Goal: Task Accomplishment & Management: Complete application form

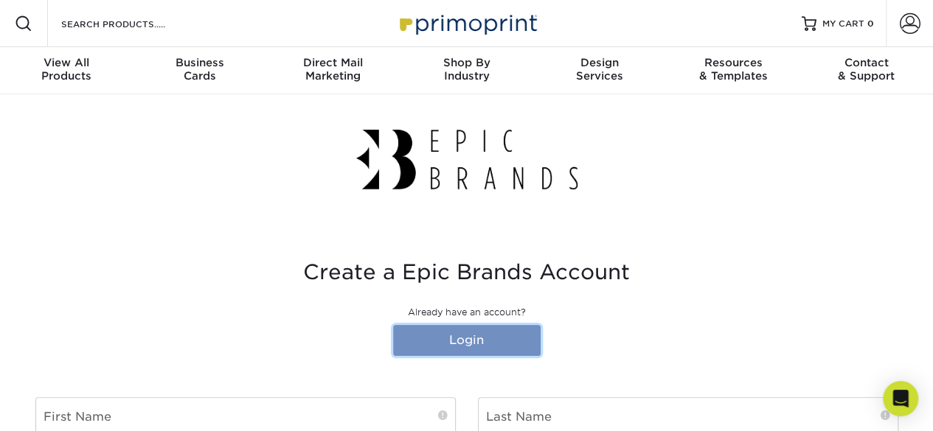
click at [466, 343] on link "Login" at bounding box center [466, 340] width 147 height 31
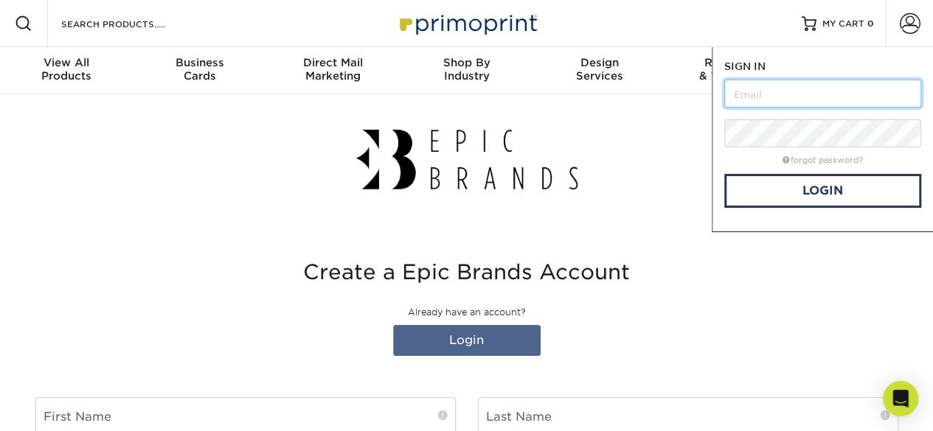
click at [754, 100] on input "text" at bounding box center [822, 94] width 197 height 28
type input "[PERSON_NAME][EMAIL_ADDRESS][PERSON_NAME][DOMAIN_NAME]"
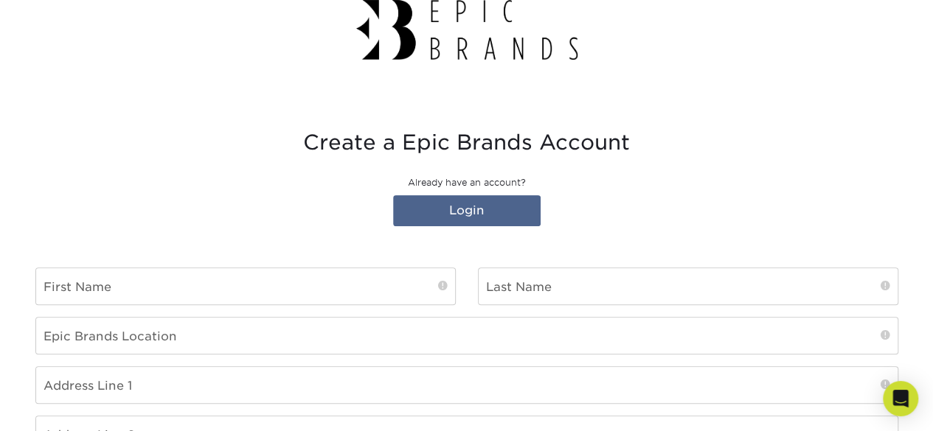
scroll to position [134, 0]
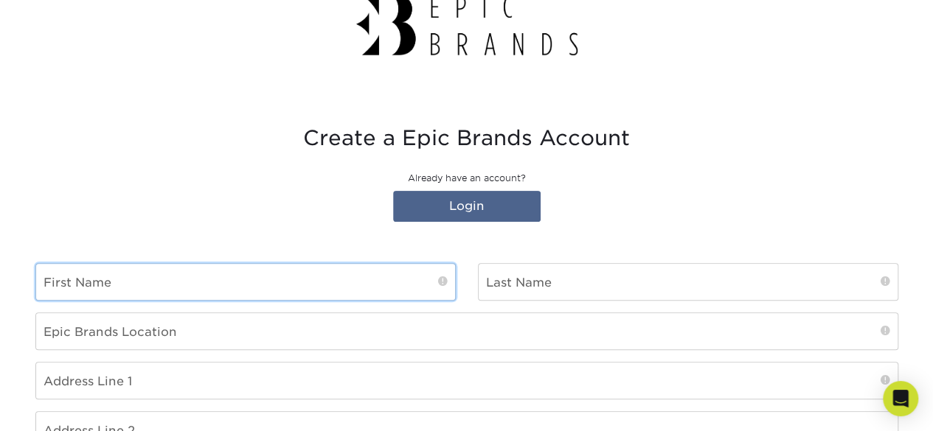
click at [296, 291] on input "text" at bounding box center [245, 282] width 419 height 36
type input "[PERSON_NAME]"
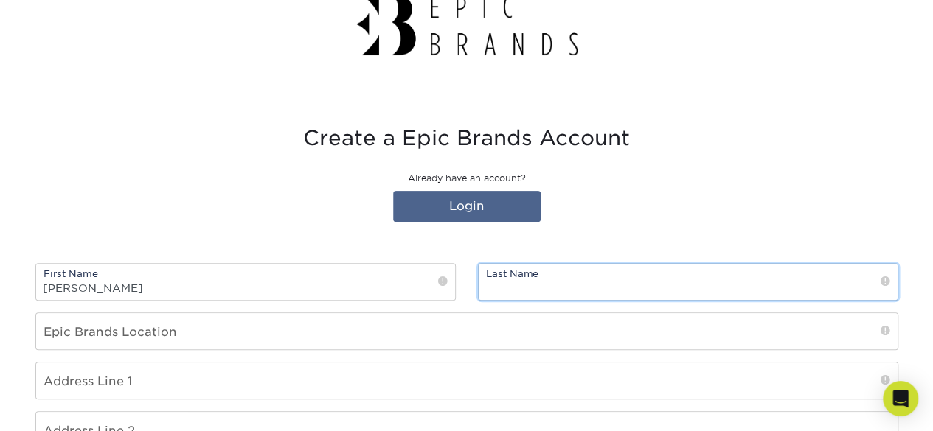
click at [533, 293] on input "text" at bounding box center [688, 282] width 419 height 36
type input "[PERSON_NAME]"
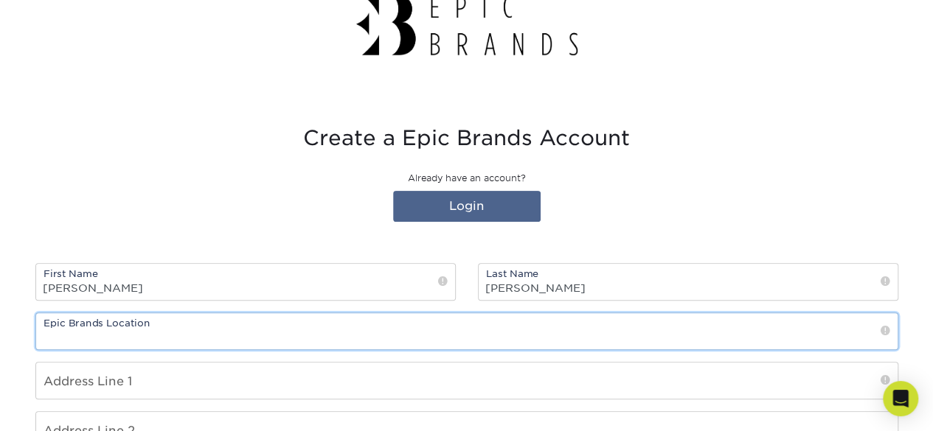
click at [810, 334] on input "text" at bounding box center [466, 331] width 861 height 36
click at [861, 338] on input "text" at bounding box center [466, 331] width 861 height 36
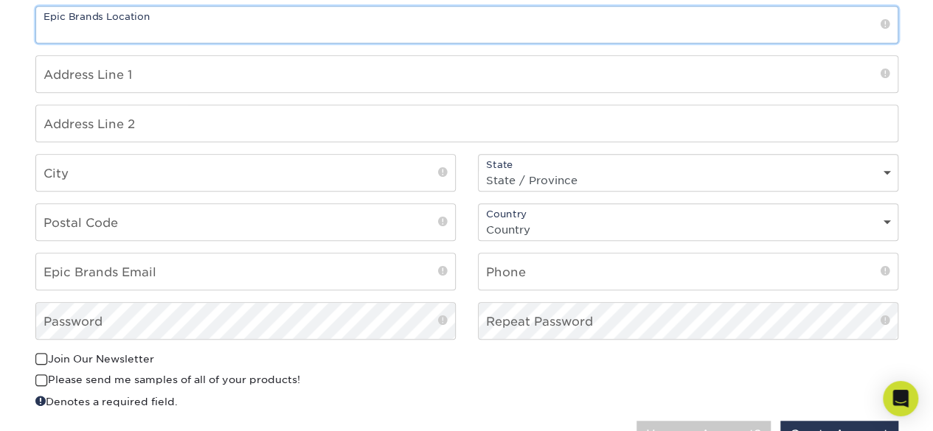
scroll to position [441, 0]
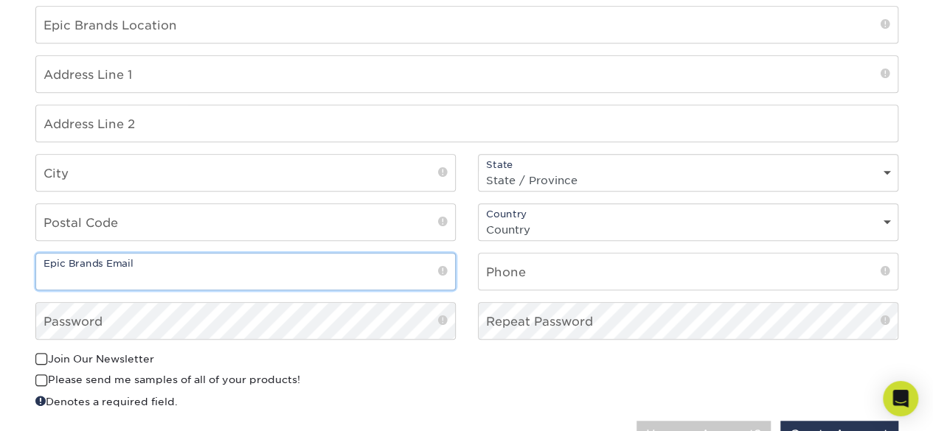
click at [211, 257] on input "email" at bounding box center [245, 272] width 419 height 36
type input "[PERSON_NAME][EMAIL_ADDRESS][PERSON_NAME][DOMAIN_NAME]"
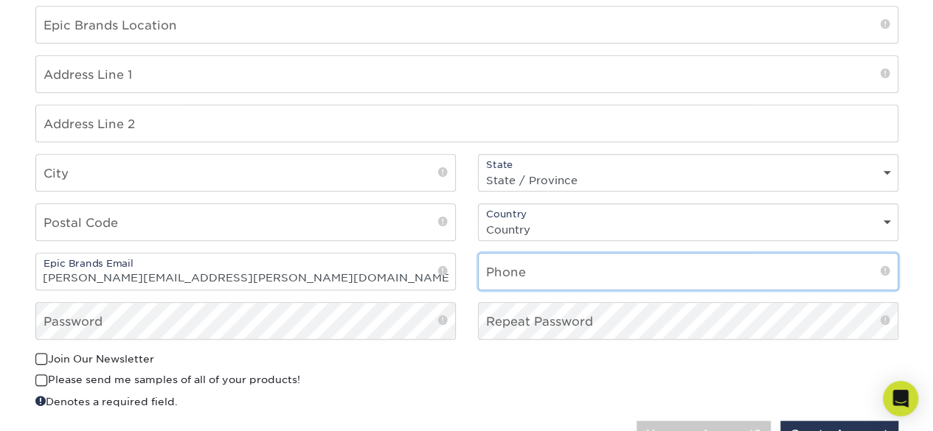
click at [594, 282] on input "text" at bounding box center [688, 272] width 419 height 36
type input "[PHONE_NUMBER]"
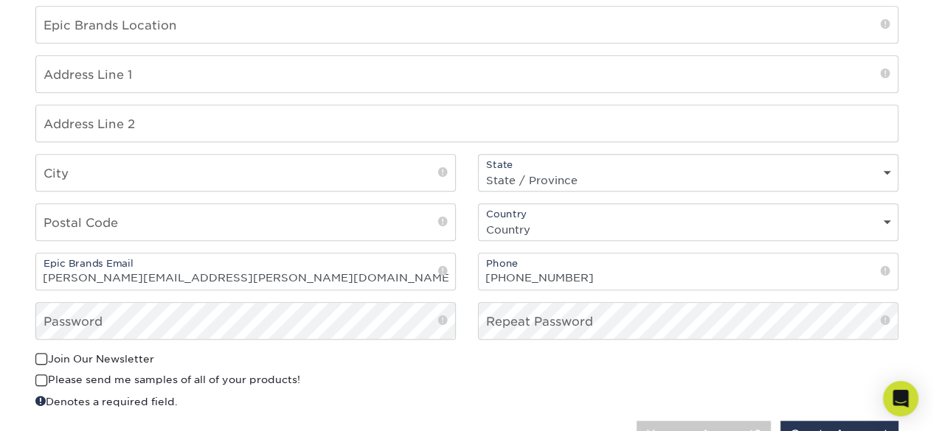
click at [641, 227] on select "Country United States Canada" at bounding box center [688, 229] width 419 height 21
select select "US"
click at [479, 219] on select "Country United States Canada" at bounding box center [688, 229] width 419 height 21
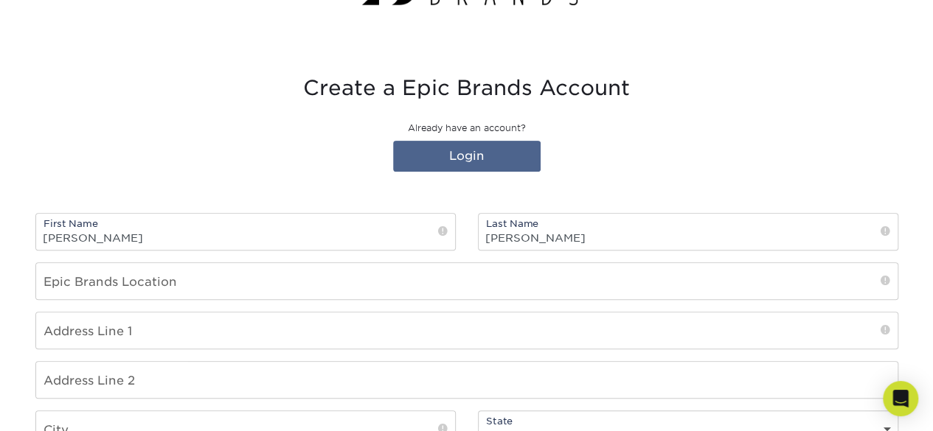
scroll to position [219, 0]
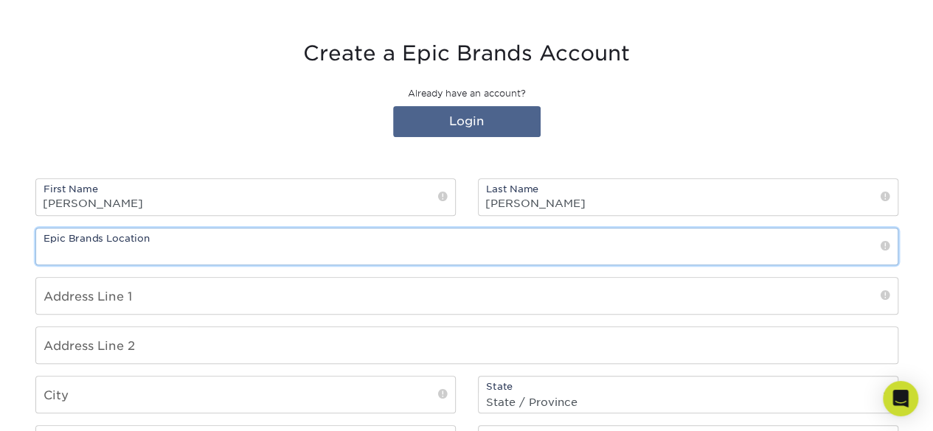
click at [256, 238] on input "text" at bounding box center [466, 247] width 861 height 36
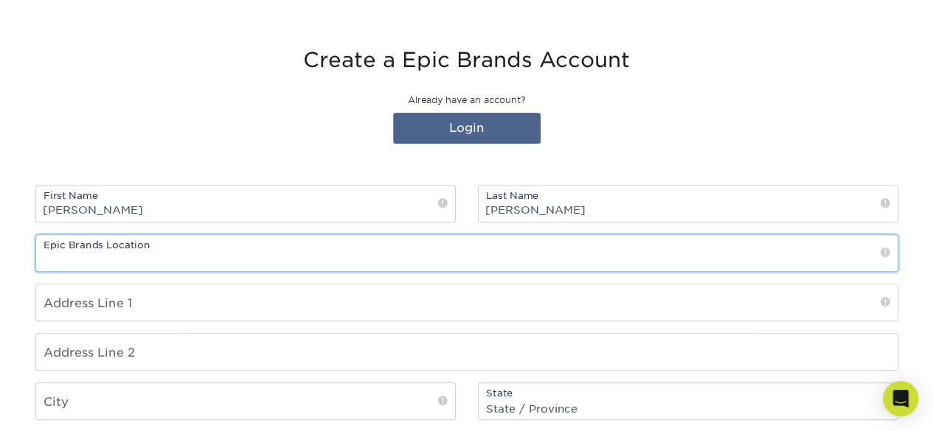
scroll to position [214, 0]
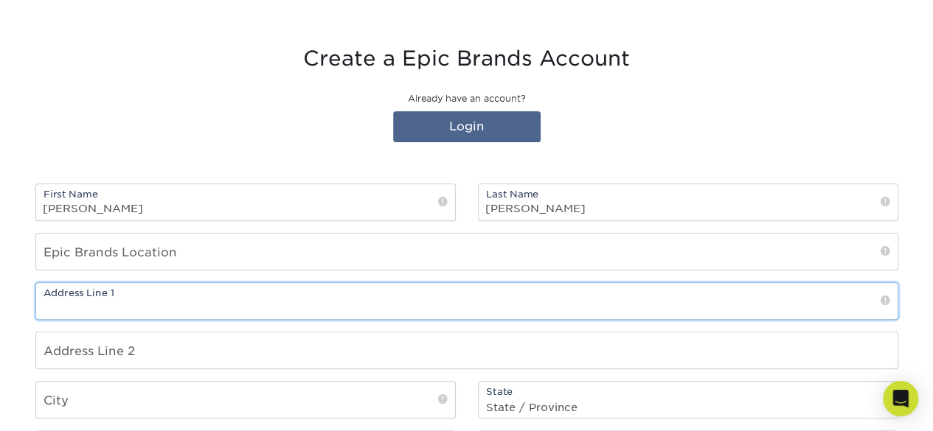
click at [245, 294] on input "text" at bounding box center [466, 301] width 861 height 36
type input "2729 Stone Mill Way"
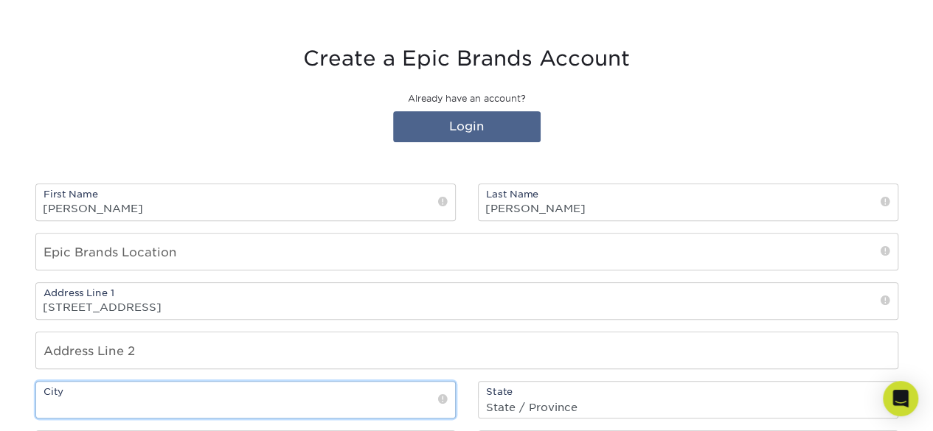
click at [232, 382] on input "text" at bounding box center [245, 400] width 419 height 36
type input "Hamilton"
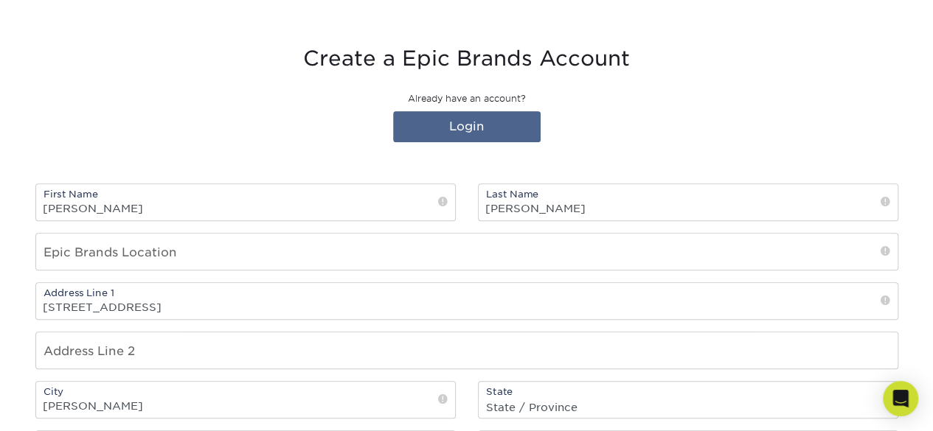
click at [606, 397] on select "State / Province Alabama Alaska Arizona Arkansas California Colorado Connecticu…" at bounding box center [688, 407] width 419 height 21
select select "OH"
click at [479, 397] on select "State / Province Alabama Alaska Arizona Arkansas California Colorado Connecticu…" at bounding box center [688, 407] width 419 height 21
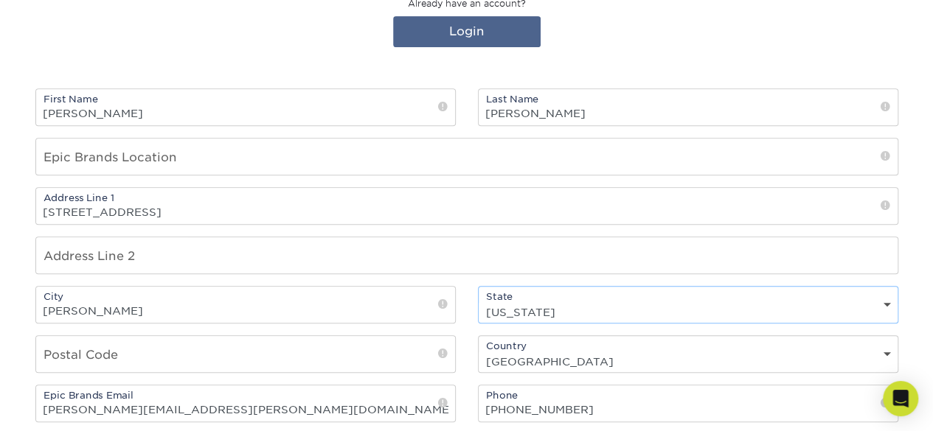
scroll to position [310, 0]
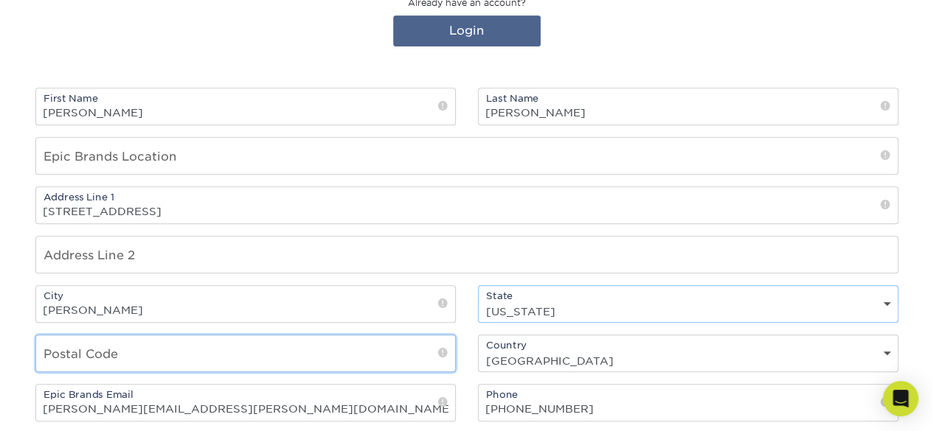
click at [208, 356] on input "text" at bounding box center [245, 353] width 419 height 36
type input "45011"
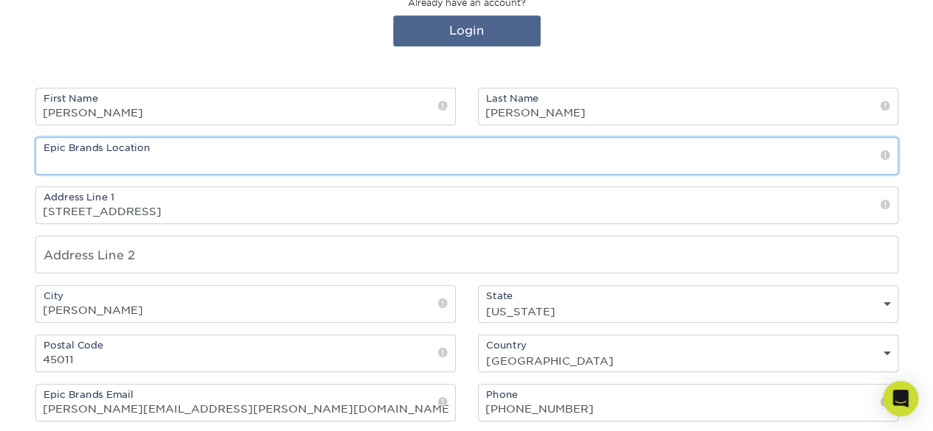
click at [291, 153] on input "text" at bounding box center [466, 156] width 861 height 36
type input "V"
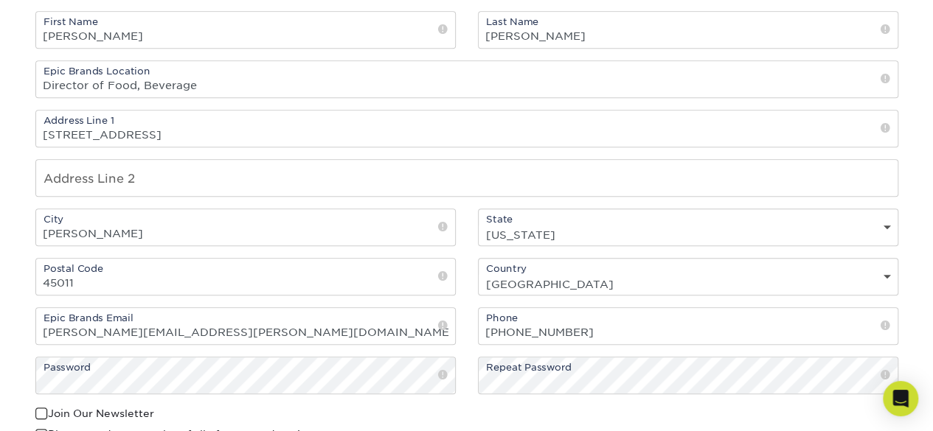
scroll to position [347, 0]
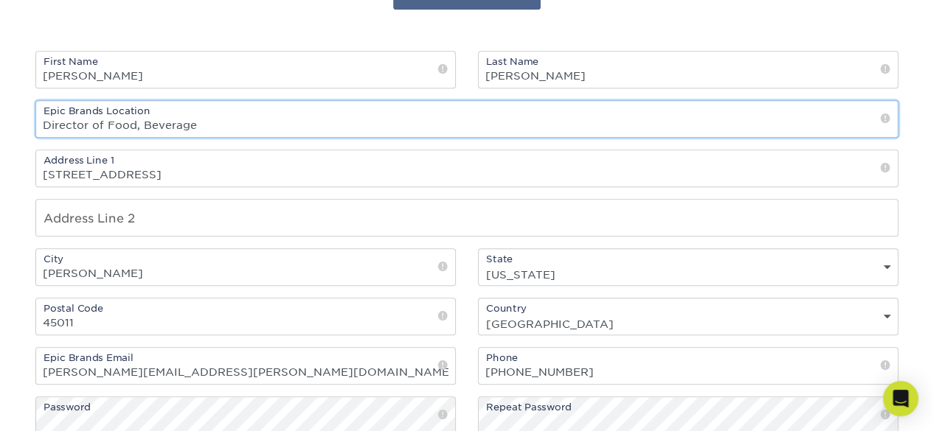
click at [269, 119] on input "Director of Food, Beverage" at bounding box center [466, 119] width 861 height 36
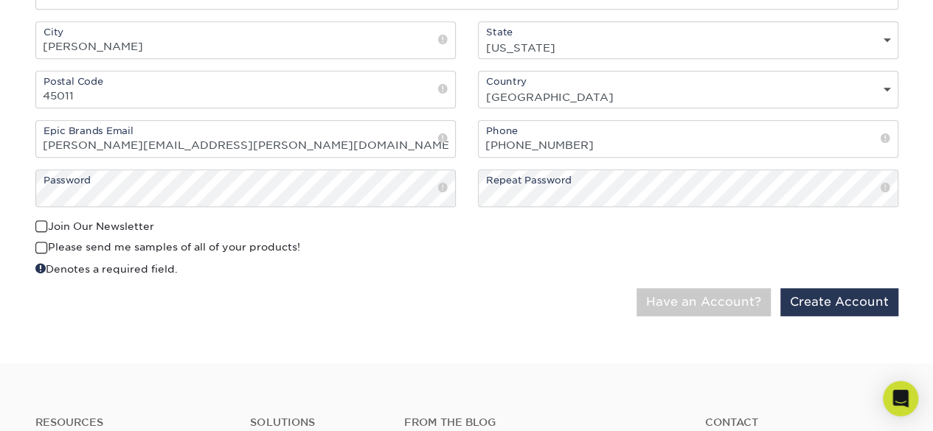
scroll to position [575, 0]
type input "Director of Food, Beverage and Restaurant Operations"
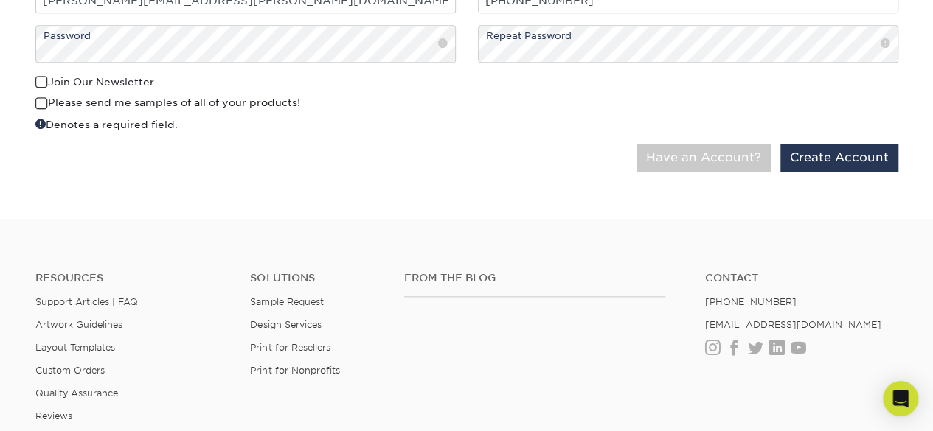
scroll to position [749, 0]
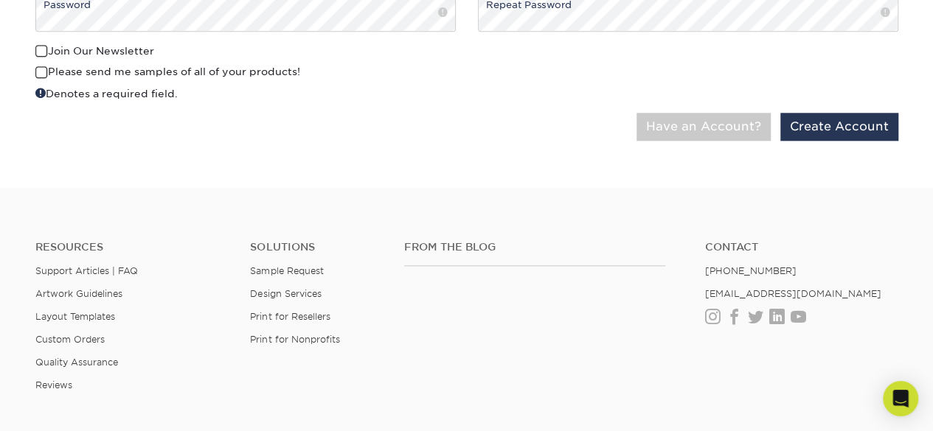
click at [44, 67] on span at bounding box center [41, 73] width 13 height 14
click at [0, 0] on input "Please send me samples of all of your products!" at bounding box center [0, 0] width 0 height 0
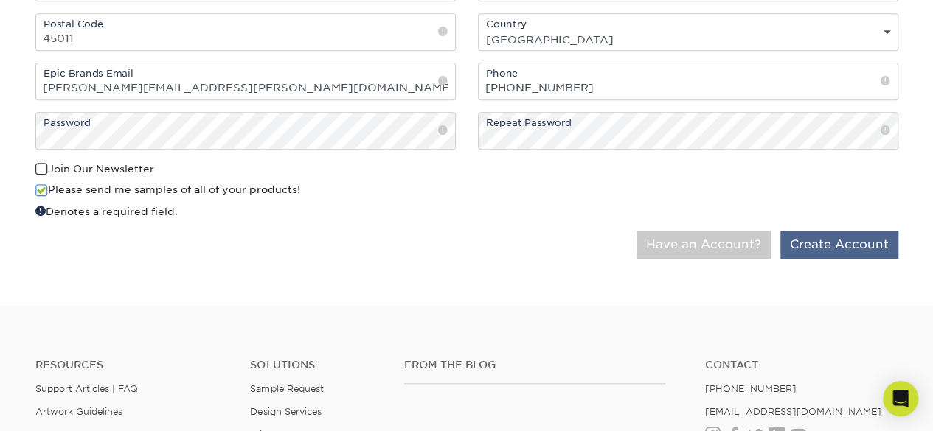
scroll to position [630, 0]
click at [865, 250] on button "Create Account" at bounding box center [839, 246] width 118 height 28
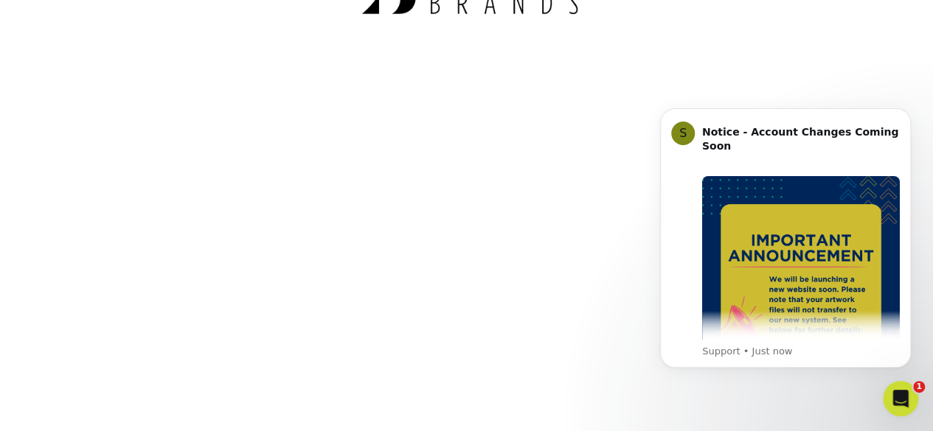
scroll to position [203, 0]
click at [915, 111] on button "Dismiss notification" at bounding box center [906, 112] width 19 height 19
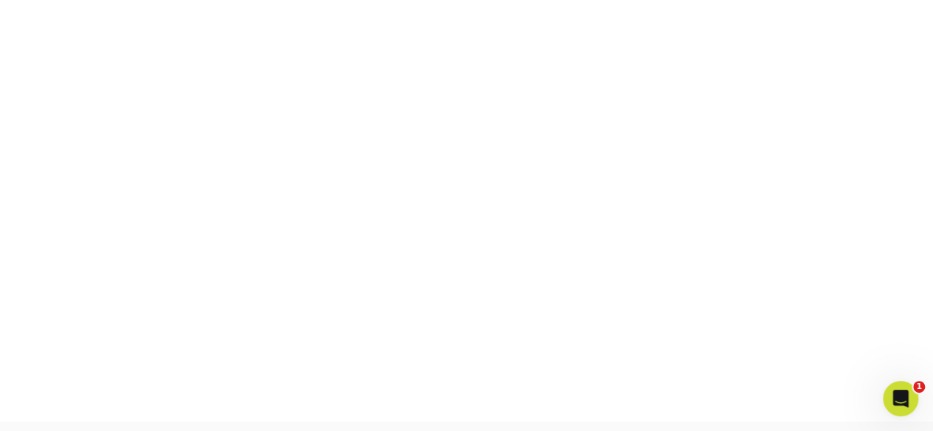
scroll to position [543, 0]
click at [901, 396] on icon "Open Intercom Messenger" at bounding box center [898, 397] width 24 height 24
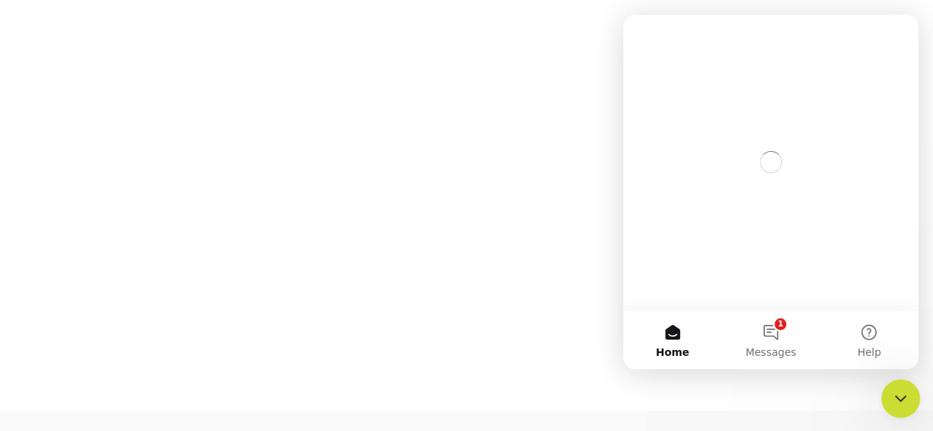
scroll to position [0, 0]
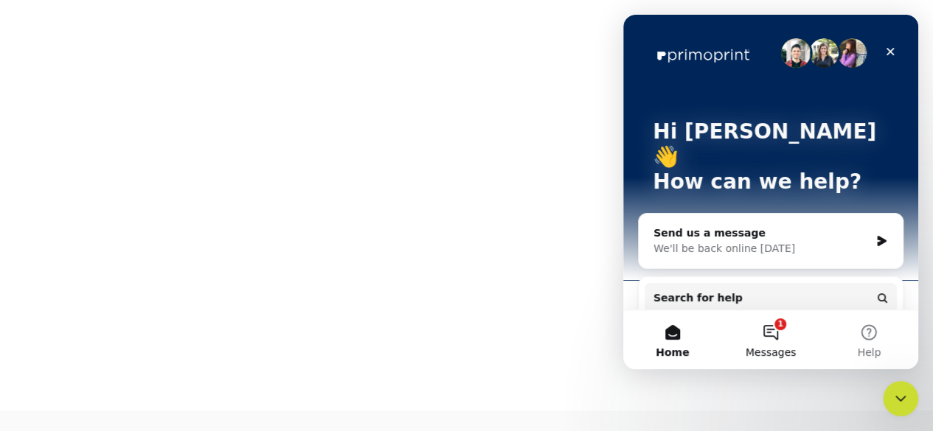
click at [768, 347] on span "Messages" at bounding box center [770, 352] width 51 height 10
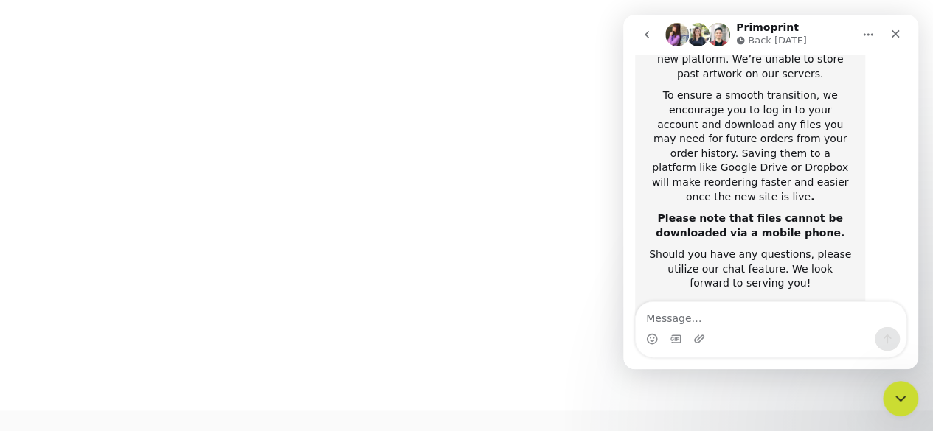
scroll to position [397, 0]
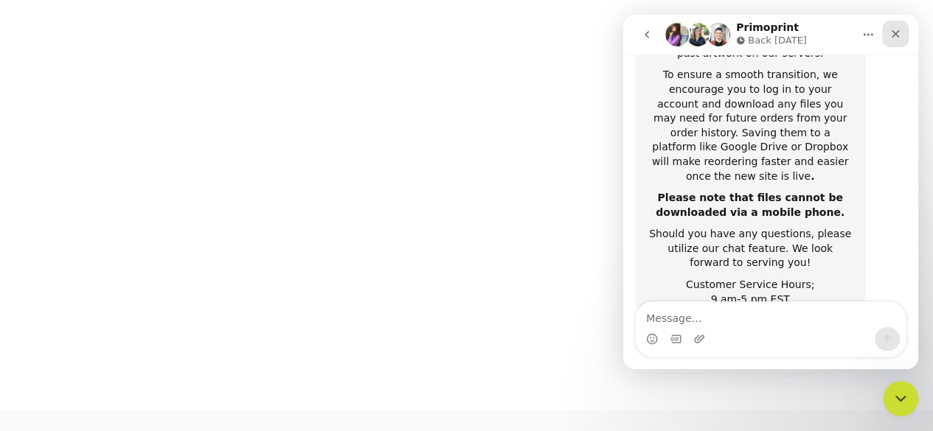
click at [894, 38] on icon "Close" at bounding box center [895, 34] width 12 height 12
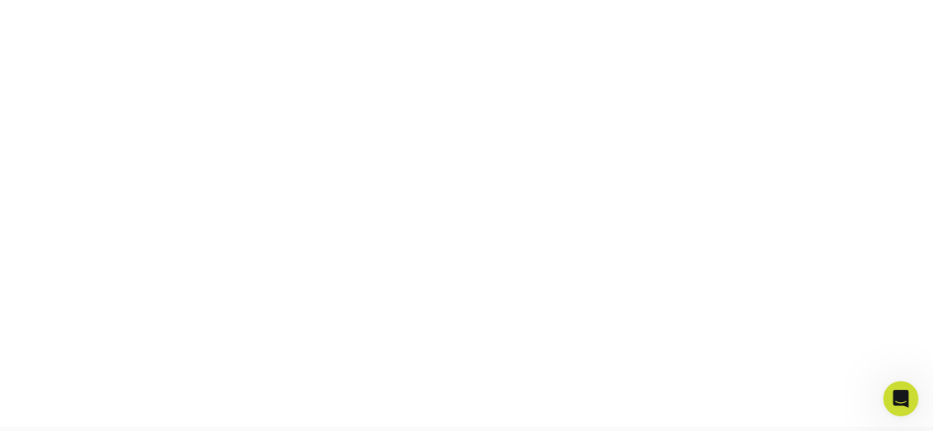
scroll to position [527, 0]
